Goal: Check status: Check status

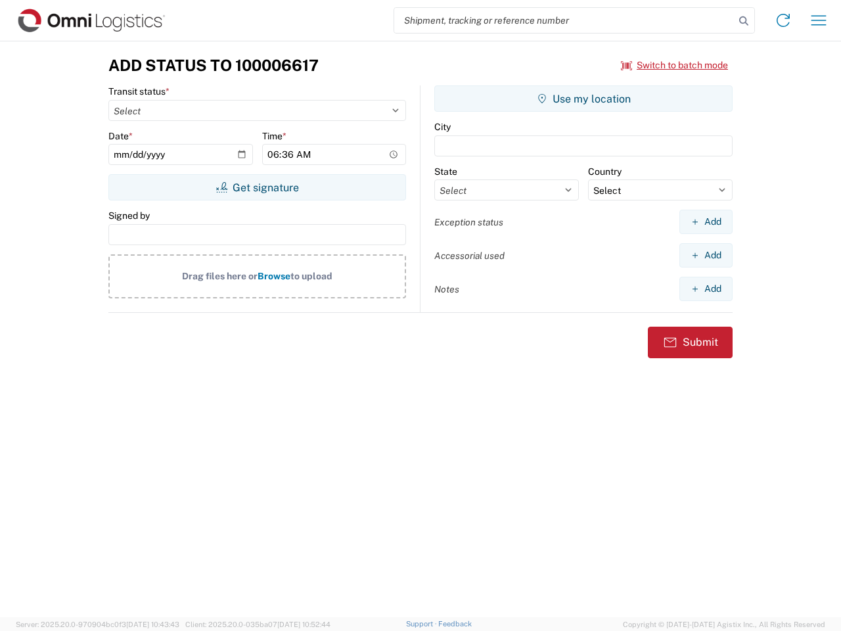
click at [565, 20] on input "search" at bounding box center [564, 20] width 340 height 25
click at [744, 21] on icon at bounding box center [744, 21] width 18 height 18
click at [783, 20] on icon at bounding box center [783, 20] width 21 height 21
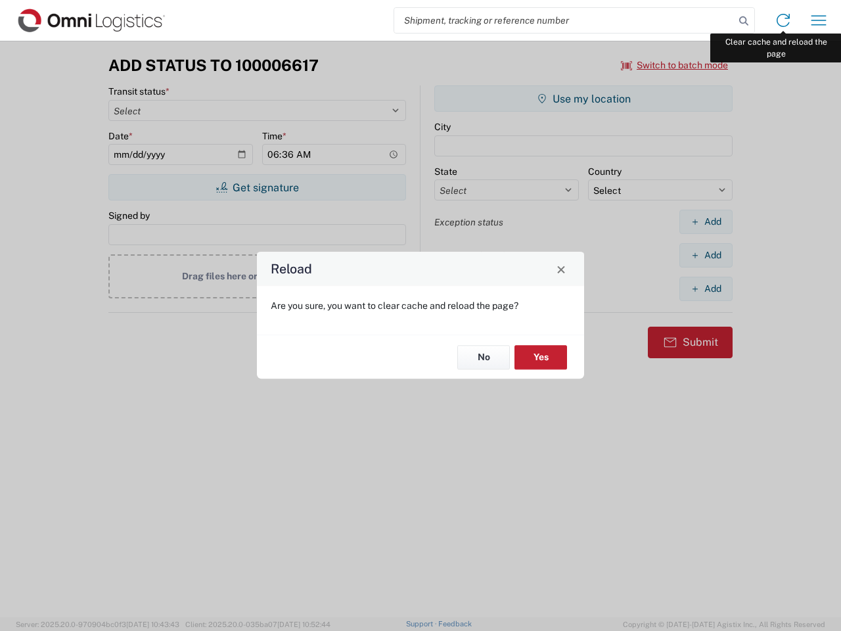
click at [819, 20] on div "Reload Are you sure, you want to clear cache and reload the page? No Yes" at bounding box center [420, 315] width 841 height 631
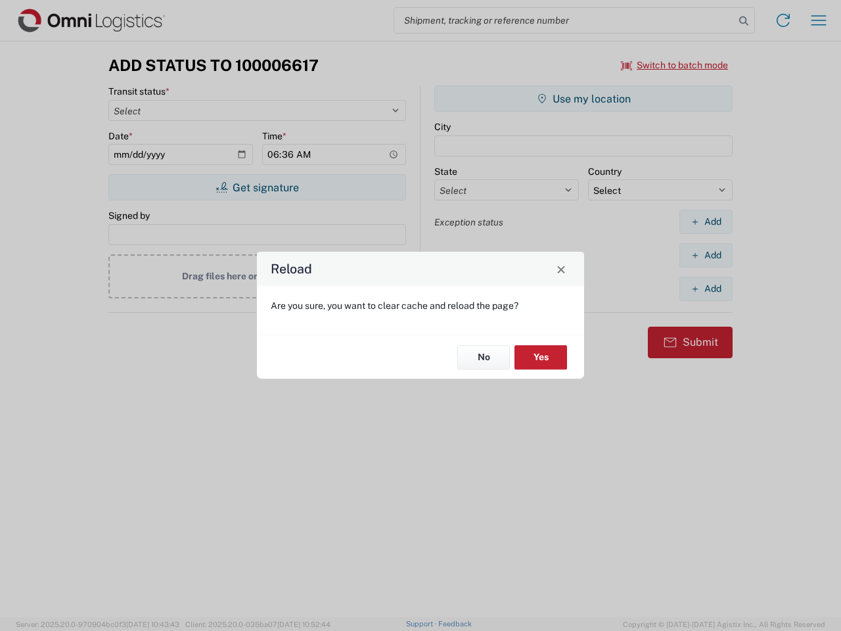
click at [675, 65] on div "Reload Are you sure, you want to clear cache and reload the page? No Yes" at bounding box center [420, 315] width 841 height 631
click at [257, 187] on div "Reload Are you sure, you want to clear cache and reload the page? No Yes" at bounding box center [420, 315] width 841 height 631
click at [584, 99] on div "Reload Are you sure, you want to clear cache and reload the page? No Yes" at bounding box center [420, 315] width 841 height 631
click at [706, 221] on div "Reload Are you sure, you want to clear cache and reload the page? No Yes" at bounding box center [420, 315] width 841 height 631
click at [706, 255] on div "Reload Are you sure, you want to clear cache and reload the page? No Yes" at bounding box center [420, 315] width 841 height 631
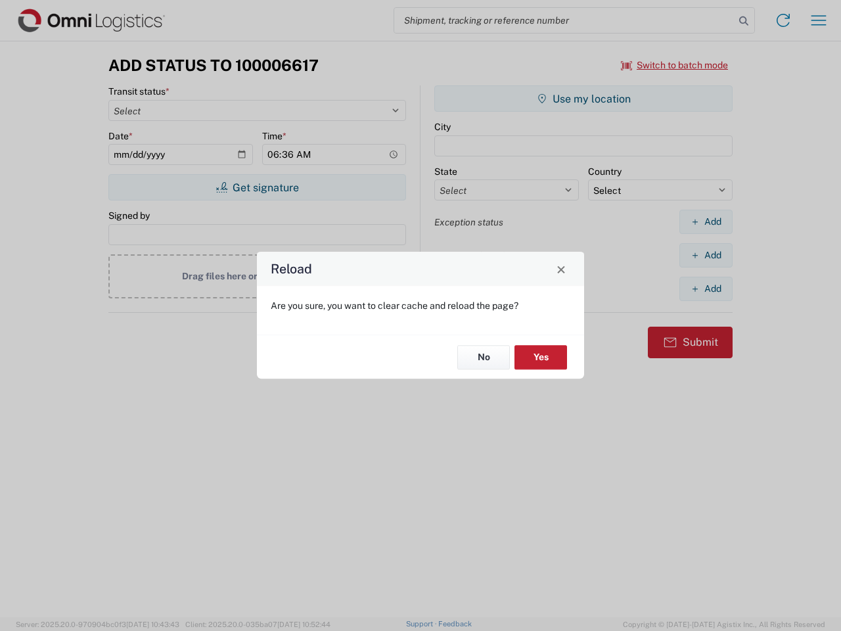
click at [706, 289] on div "Reload Are you sure, you want to clear cache and reload the page? No Yes" at bounding box center [420, 315] width 841 height 631
